Goal: Navigation & Orientation: Find specific page/section

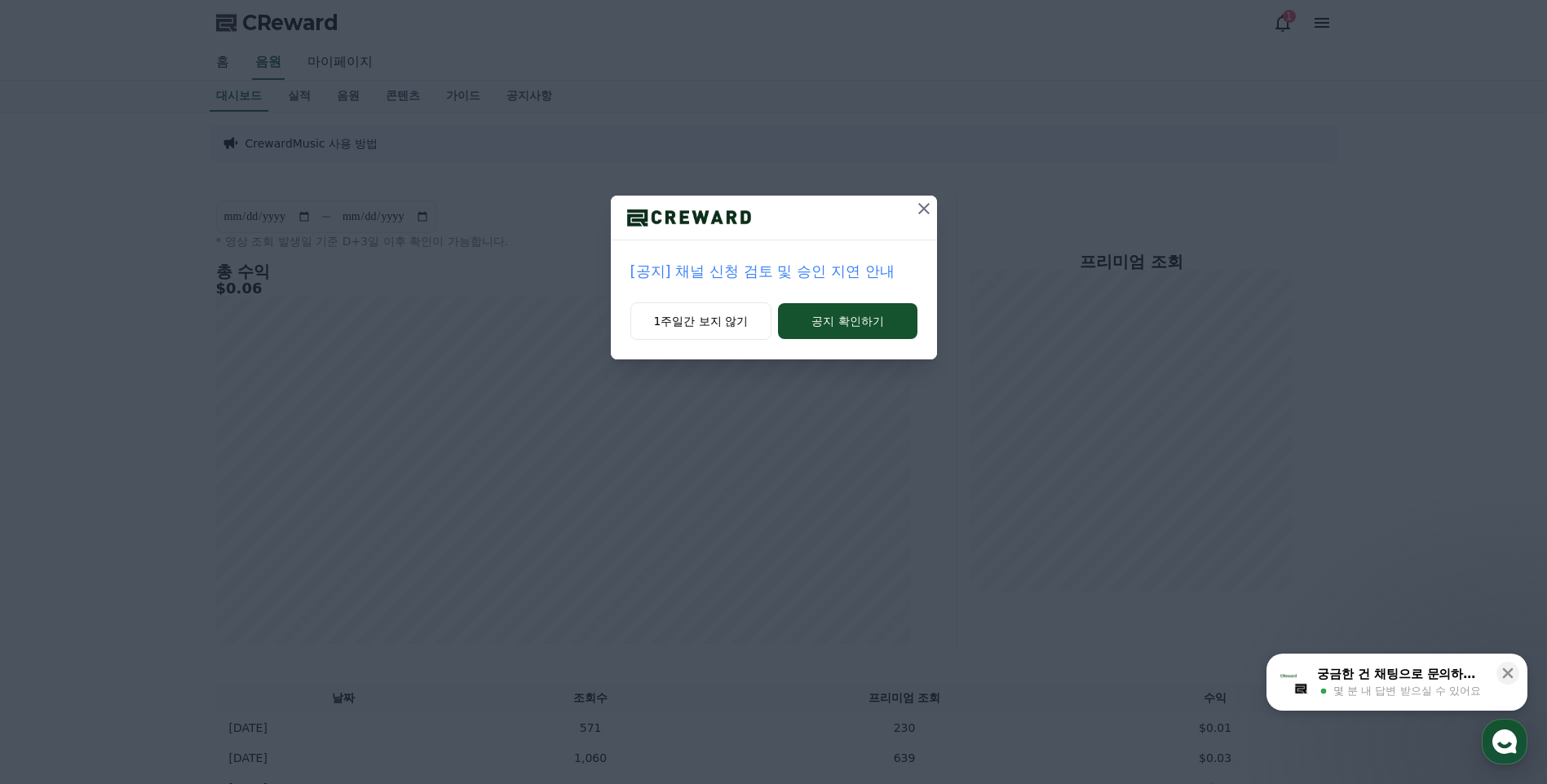
click at [793, 272] on p "[공지] 채널 신청 검토 및 승인 지연 안내" at bounding box center [773, 272] width 287 height 23
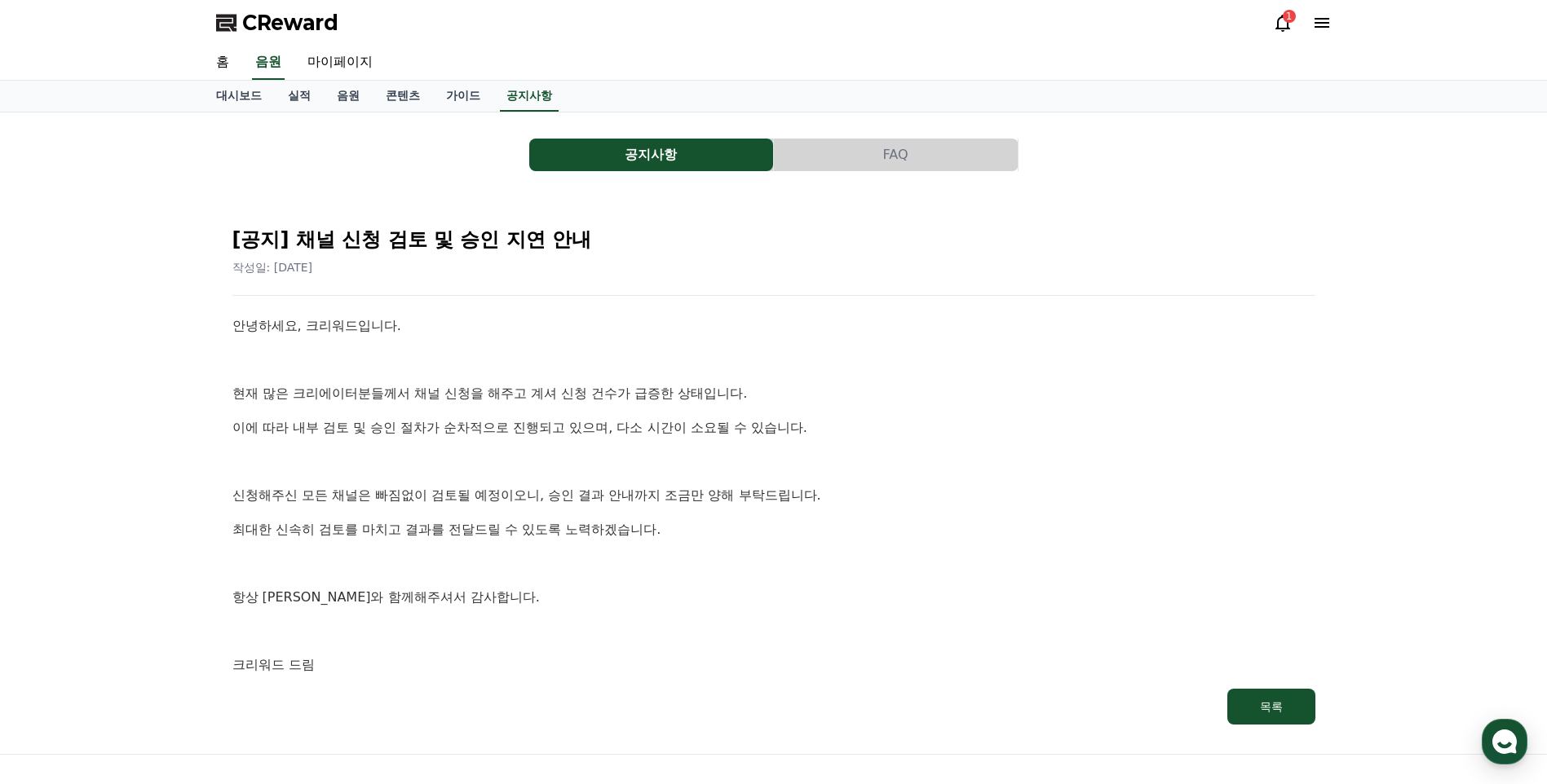
click at [1287, 24] on icon at bounding box center [1282, 24] width 15 height 18
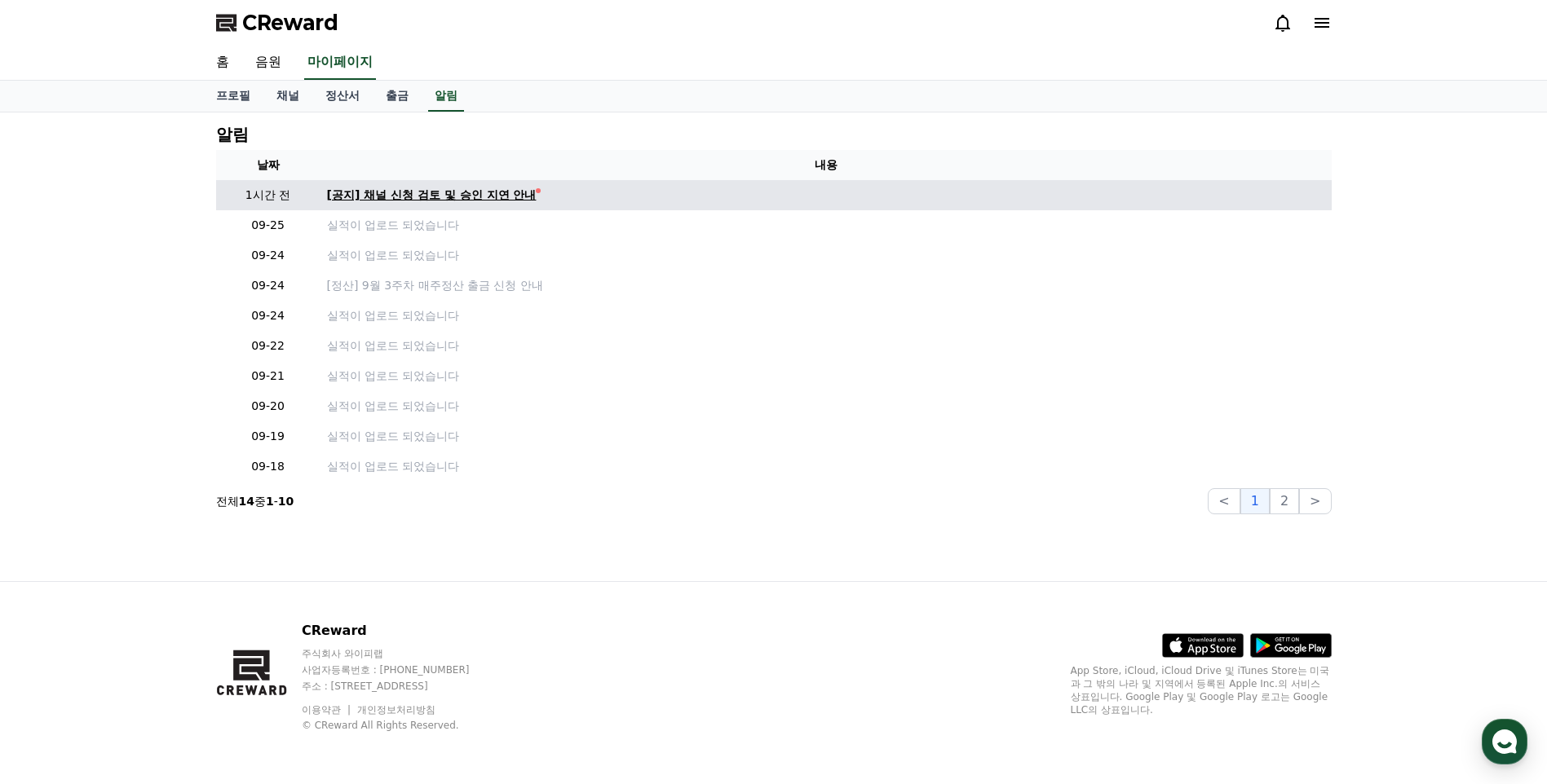
click at [458, 187] on div "[공지] 채널 신청 검토 및 승인 지연 안내" at bounding box center [431, 195] width 209 height 18
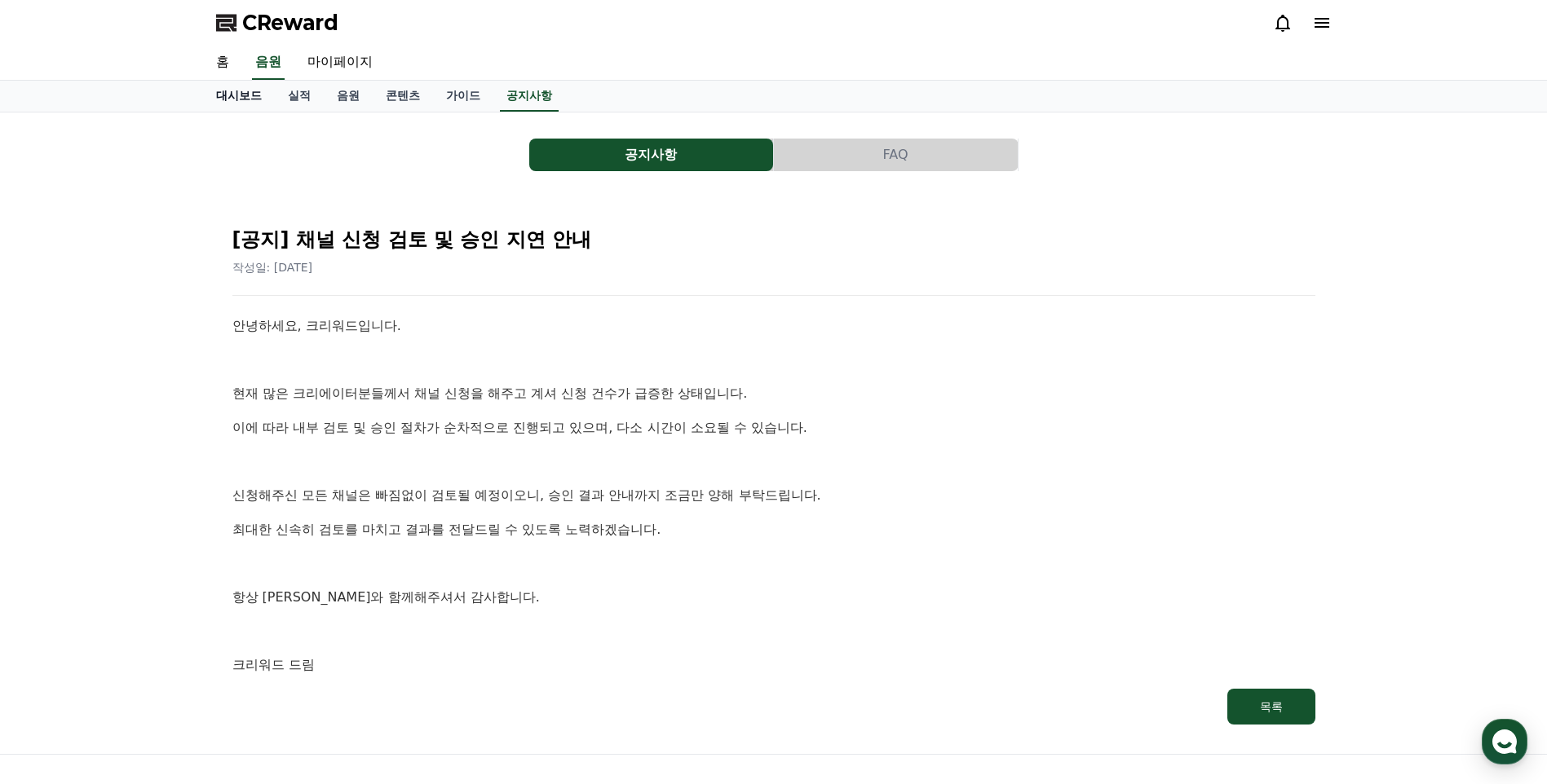
click at [241, 95] on link "대시보드" at bounding box center [239, 95] width 72 height 31
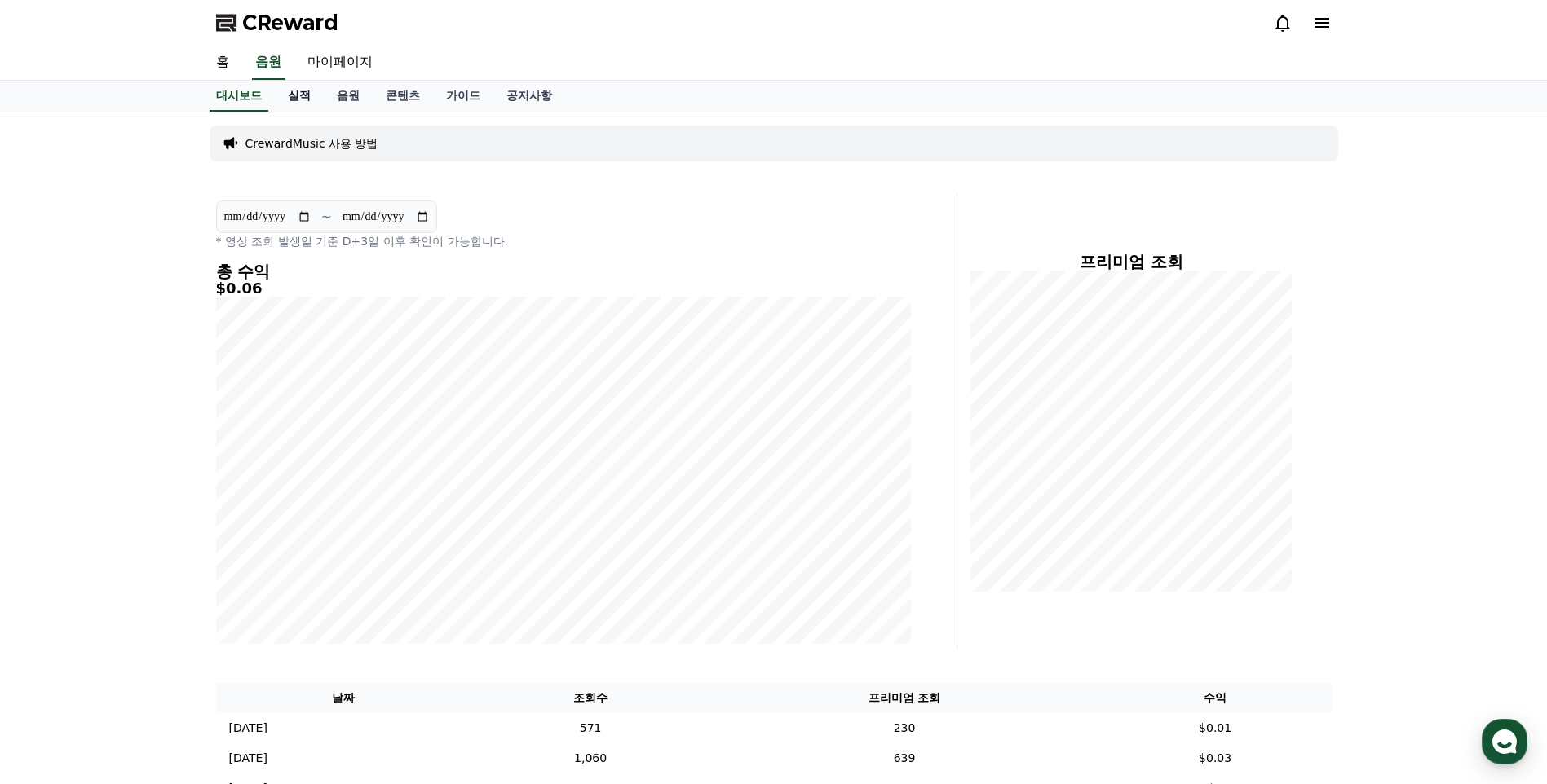
click at [305, 92] on link "실적" at bounding box center [300, 95] width 49 height 31
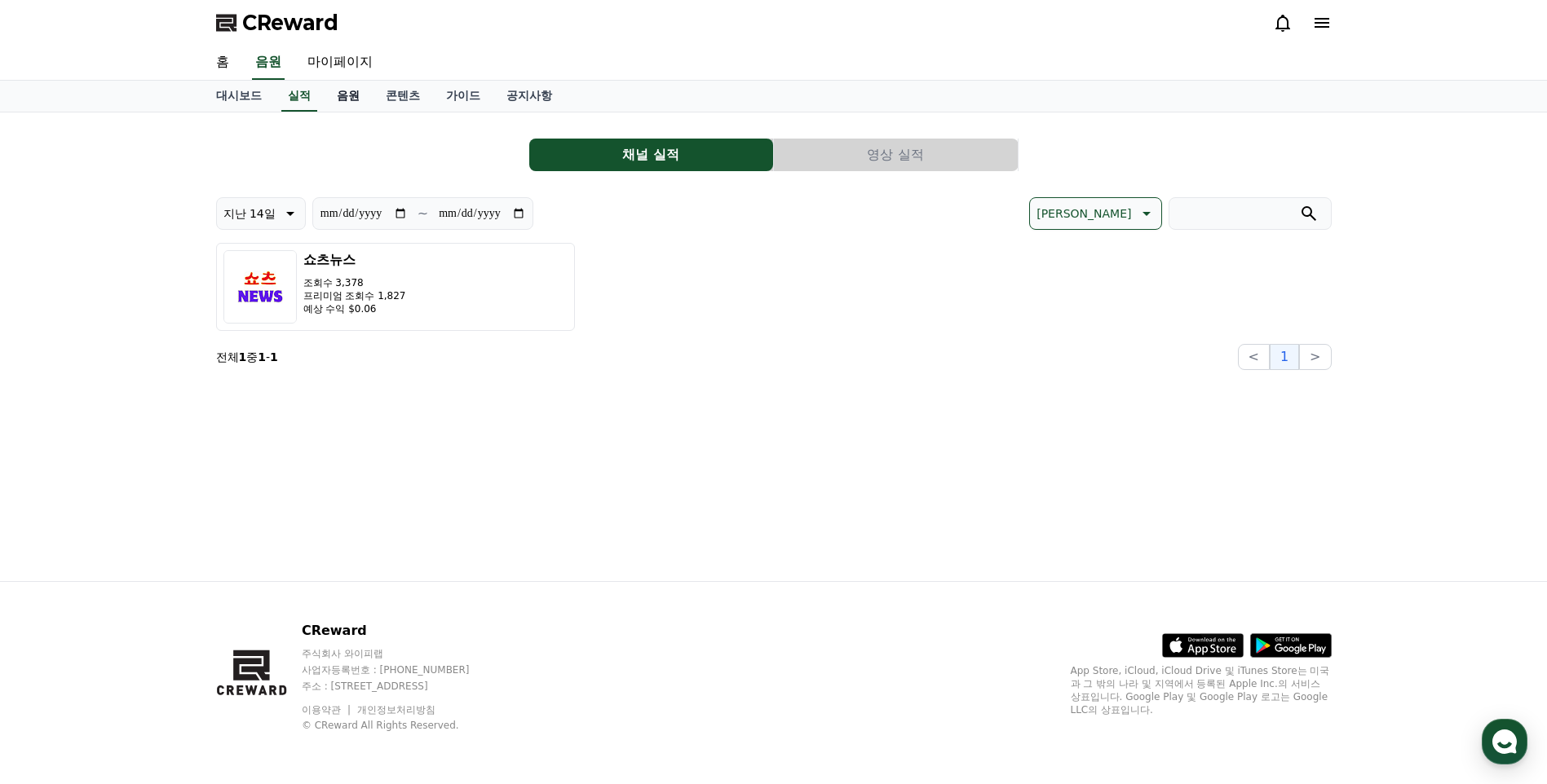
click at [352, 99] on link "음원" at bounding box center [348, 95] width 49 height 31
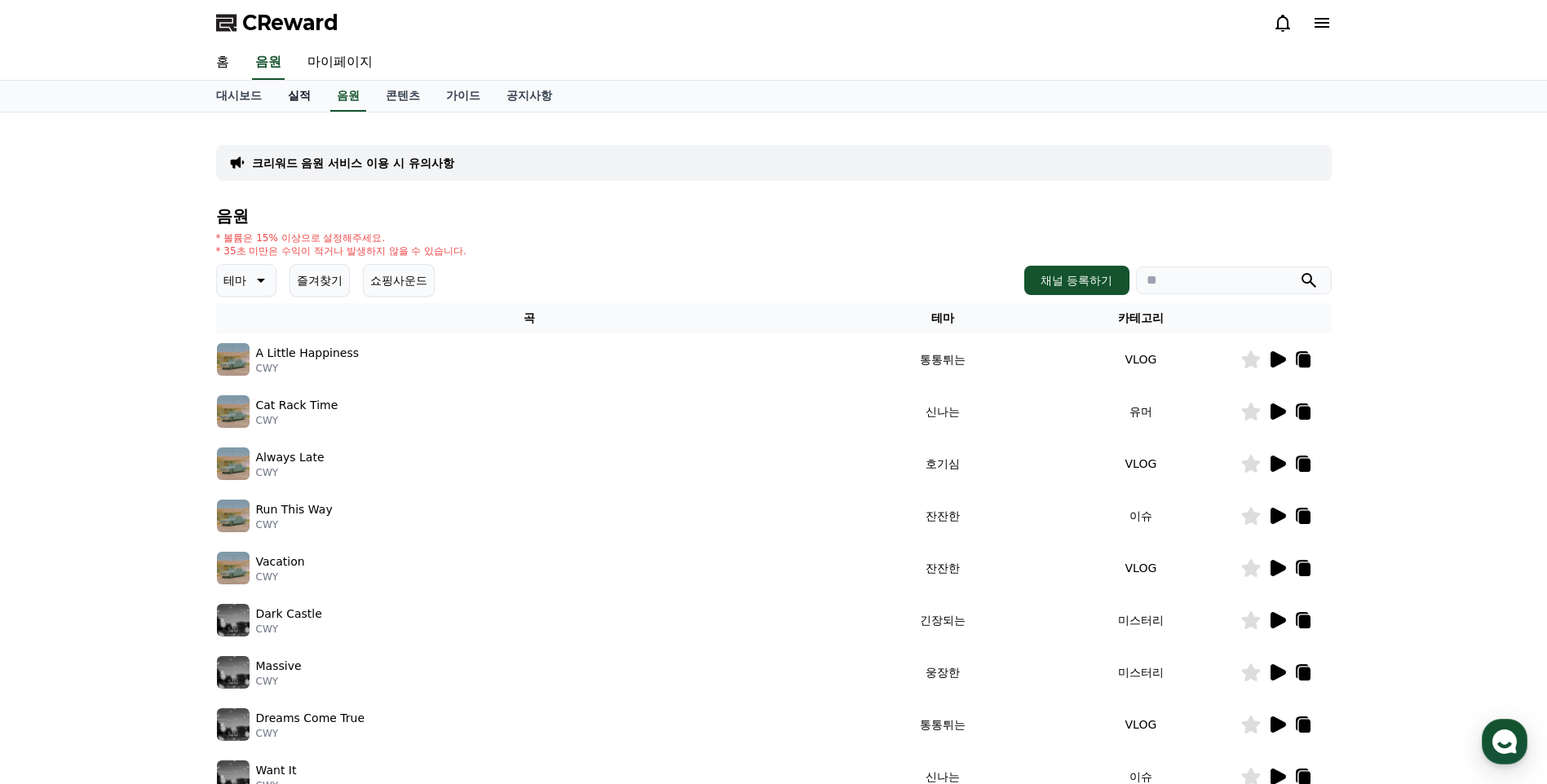
click at [300, 101] on link "실적" at bounding box center [300, 95] width 49 height 31
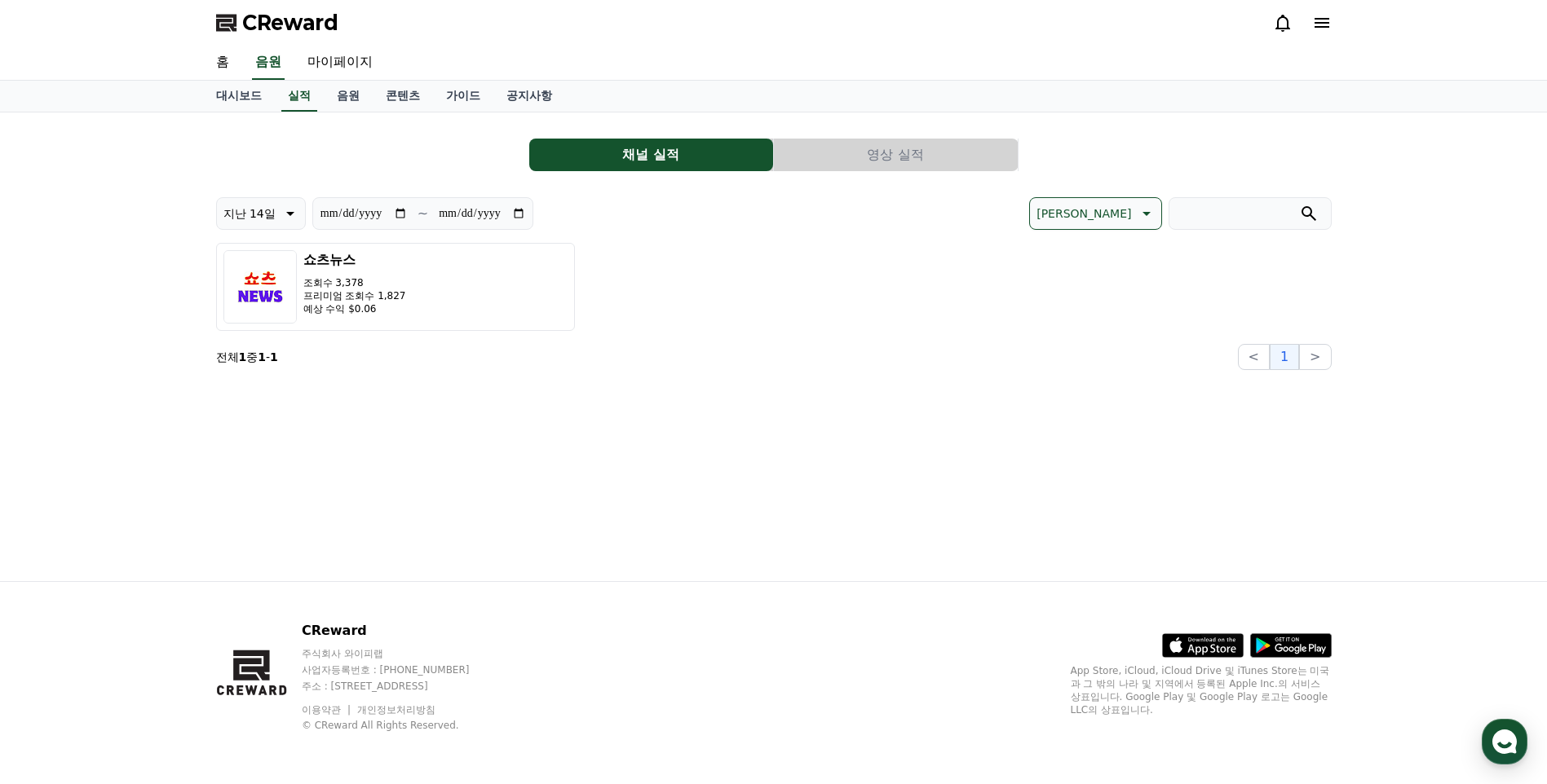
click at [897, 146] on button "영상 실적" at bounding box center [896, 154] width 244 height 32
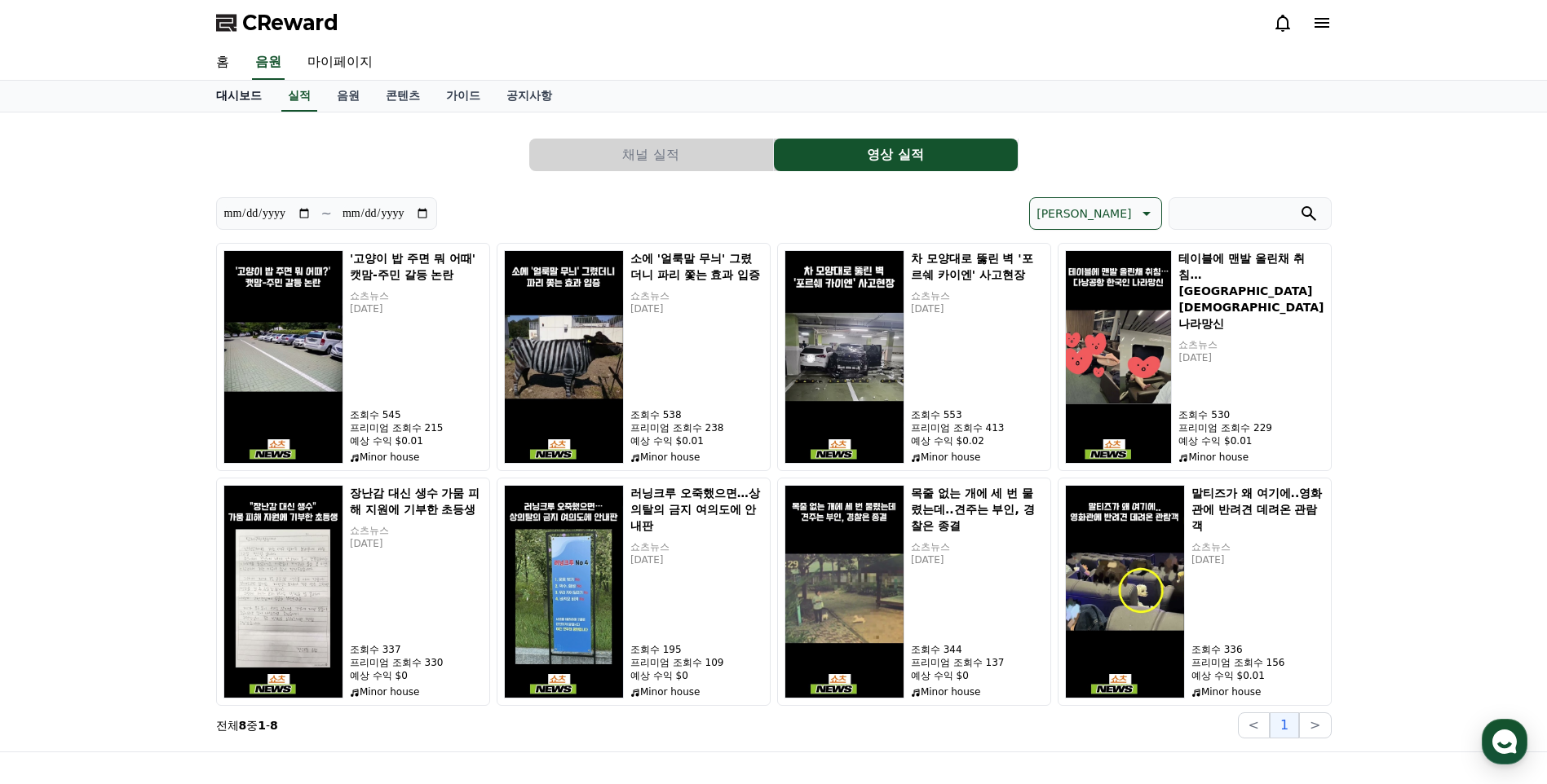
click at [250, 97] on link "대시보드" at bounding box center [239, 95] width 72 height 31
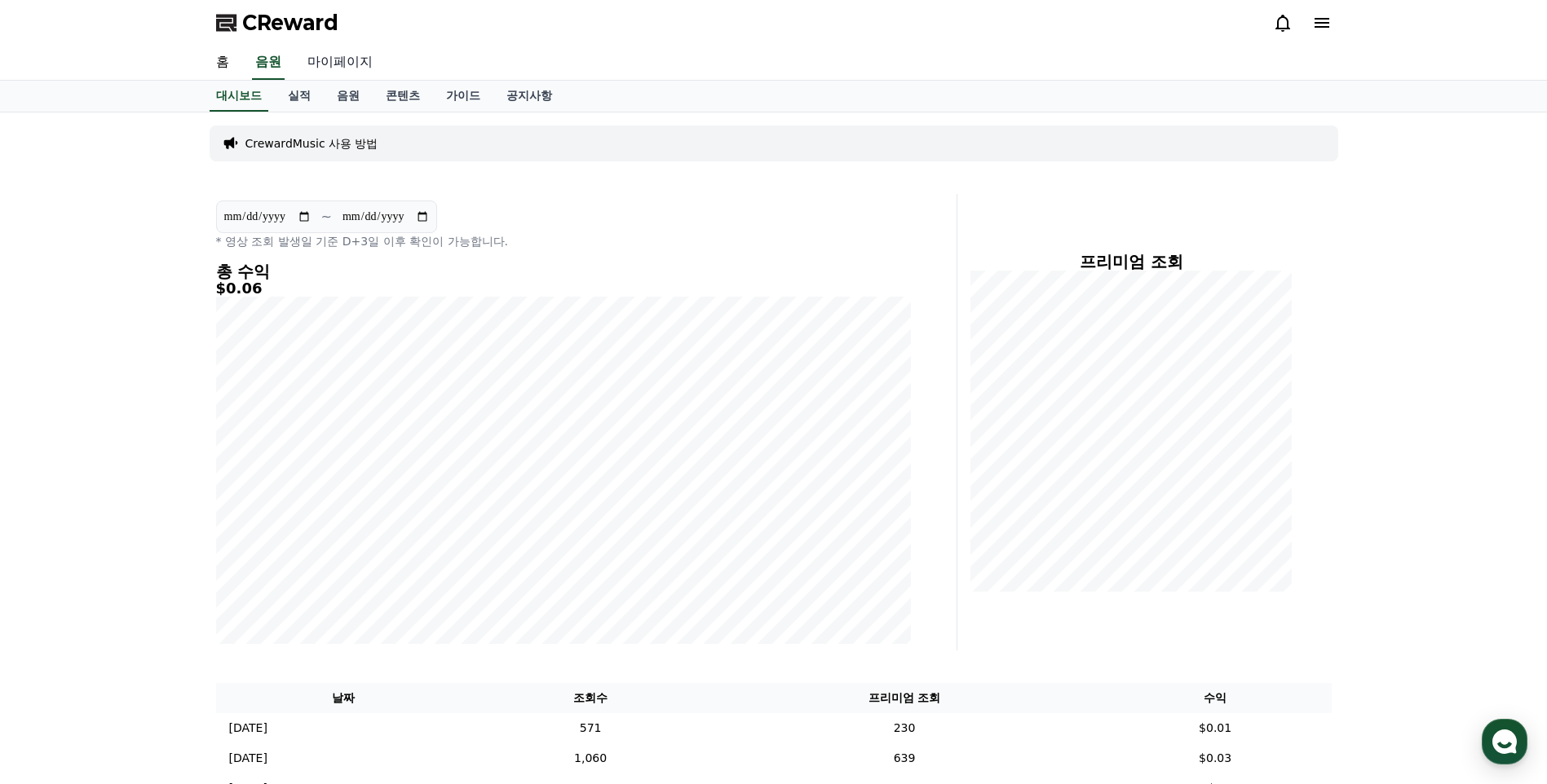
click at [362, 71] on link "마이페이지" at bounding box center [340, 62] width 91 height 34
select select "**********"
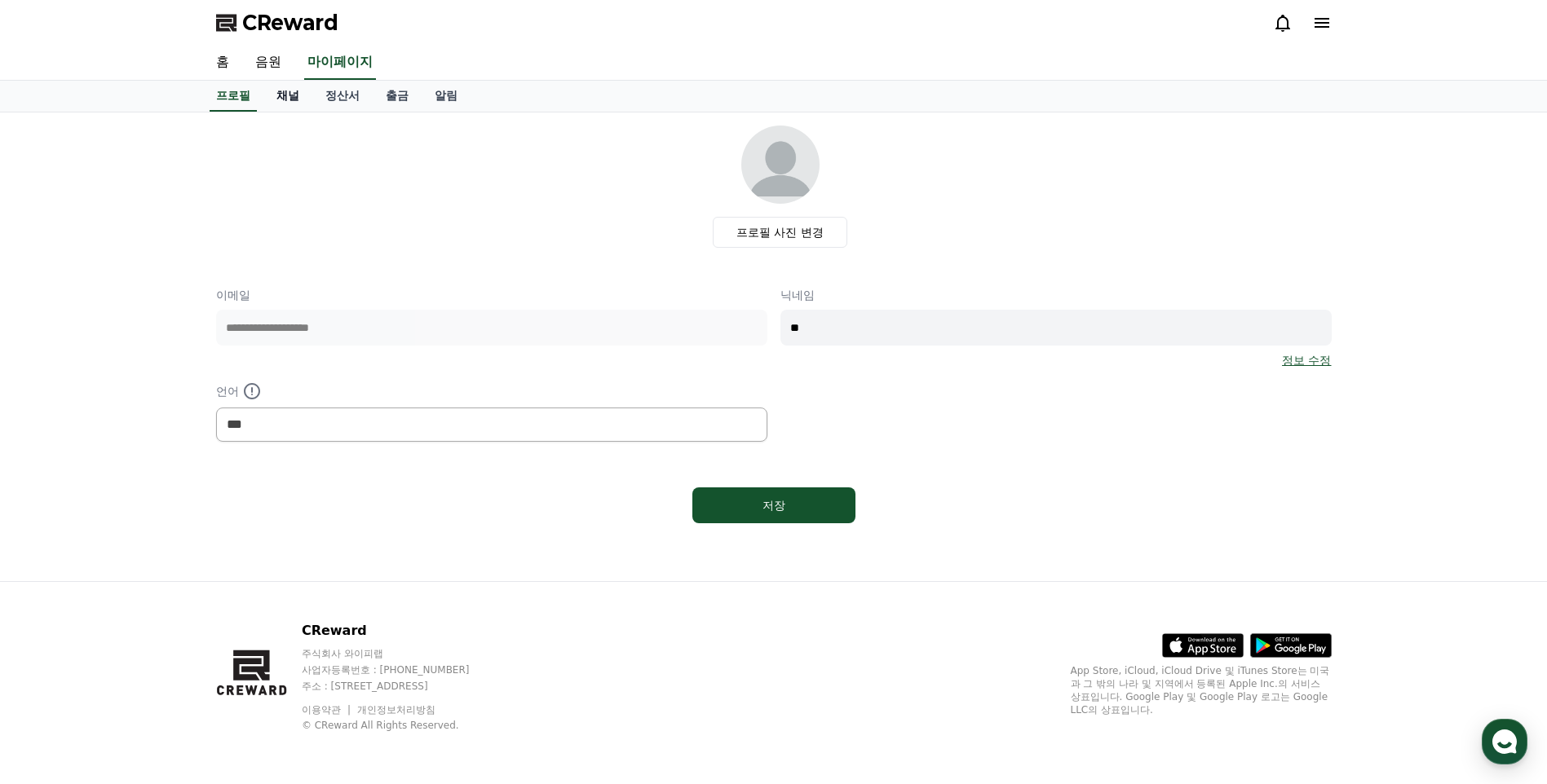
click at [297, 99] on link "채널" at bounding box center [287, 95] width 49 height 31
